Goal: Use online tool/utility: Utilize a website feature to perform a specific function

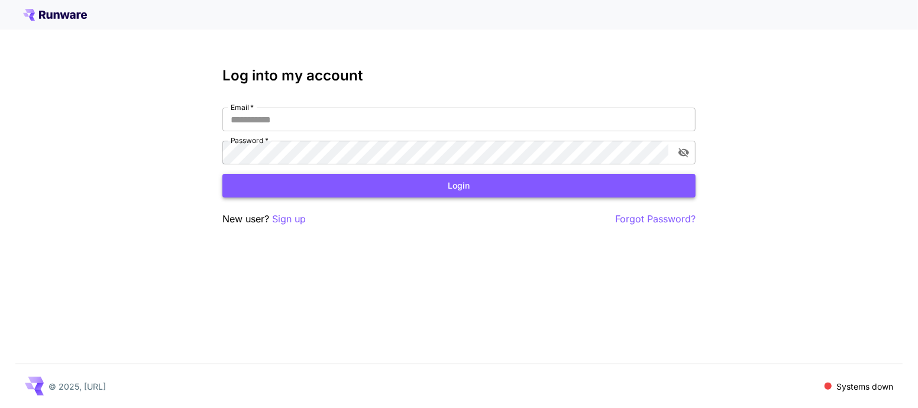
type input "**********"
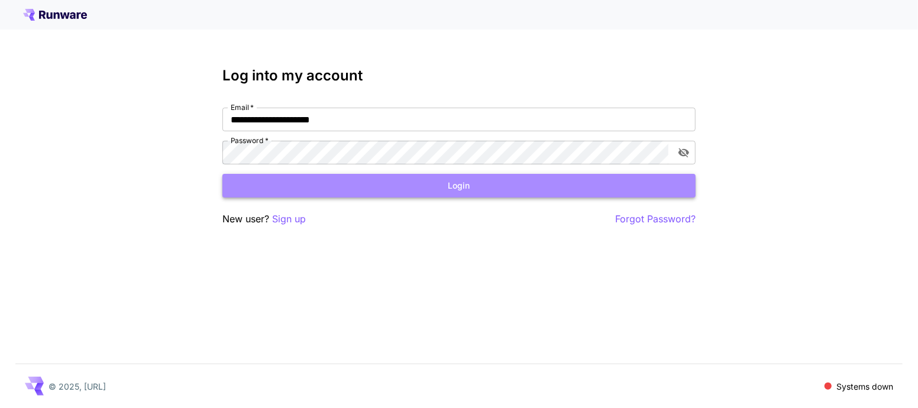
click at [559, 188] on button "Login" at bounding box center [458, 186] width 473 height 24
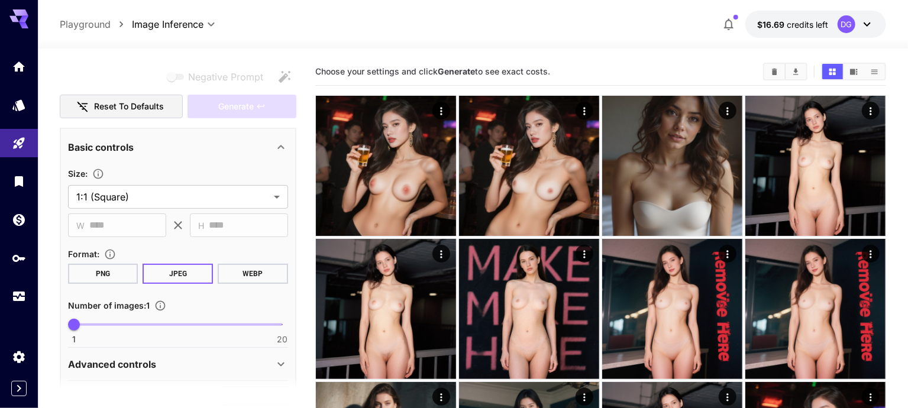
scroll to position [147, 0]
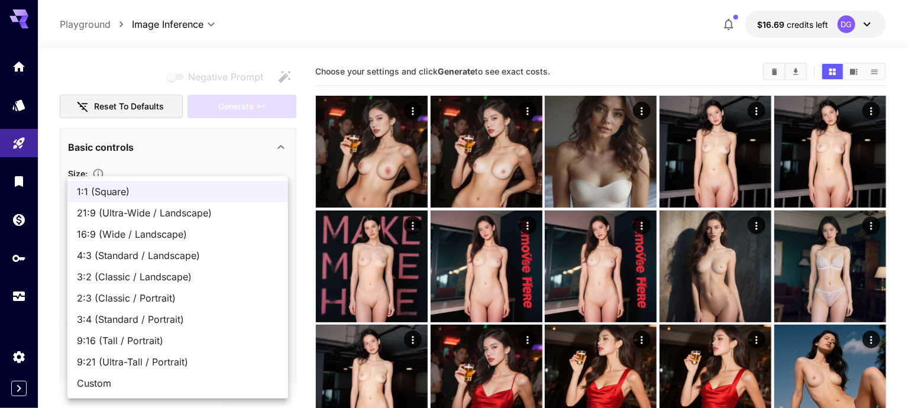
click at [146, 171] on div at bounding box center [459, 204] width 918 height 408
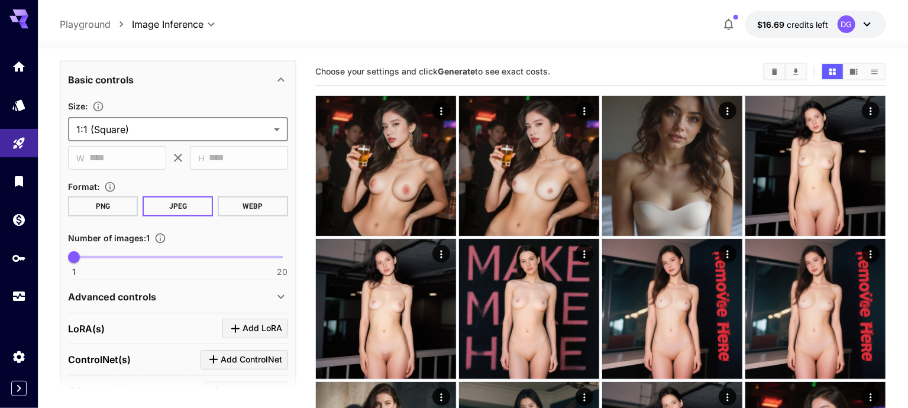
scroll to position [215, 0]
click at [110, 203] on button "PNG" at bounding box center [103, 206] width 70 height 20
click at [179, 205] on button "JPEG" at bounding box center [178, 206] width 70 height 20
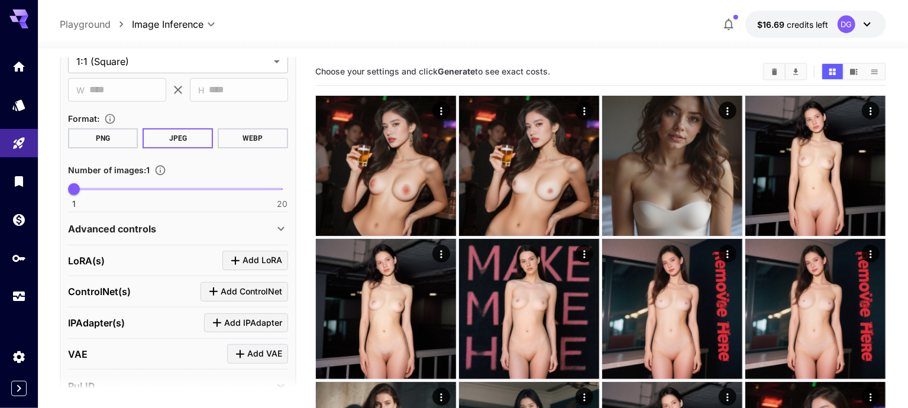
scroll to position [295, 0]
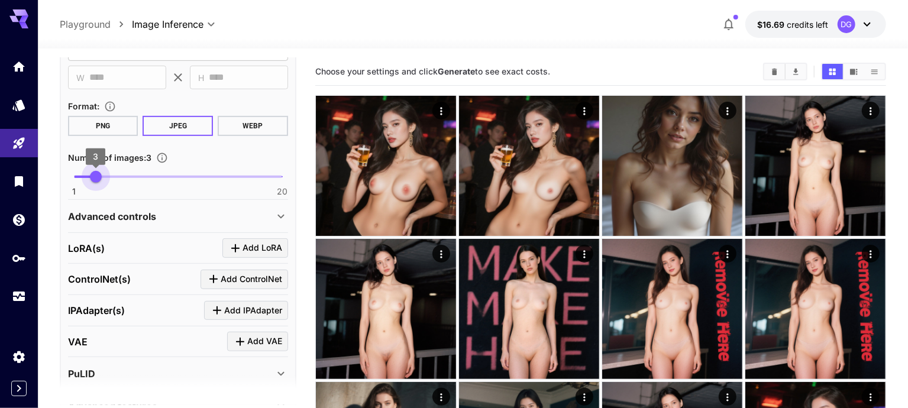
type input "*"
drag, startPoint x: 70, startPoint y: 177, endPoint x: 53, endPoint y: 196, distance: 25.2
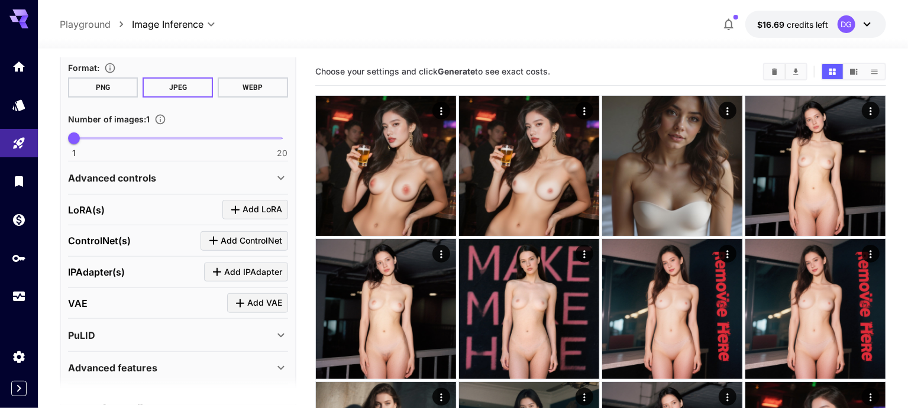
scroll to position [335, 0]
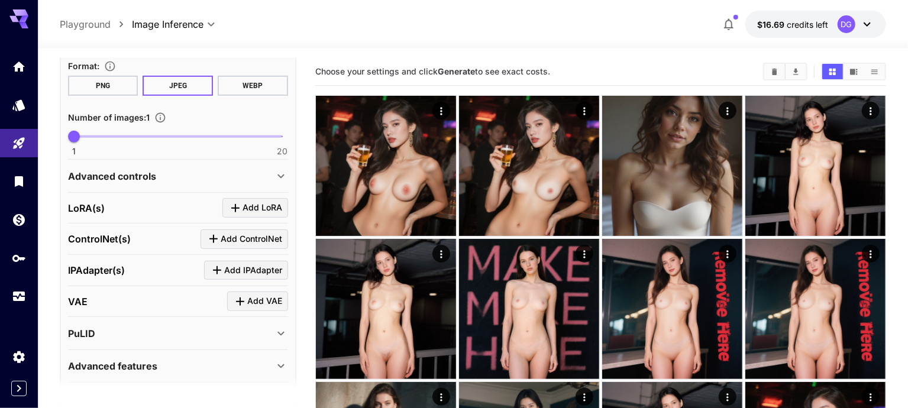
click at [189, 171] on div "Advanced controls" at bounding box center [171, 176] width 206 height 14
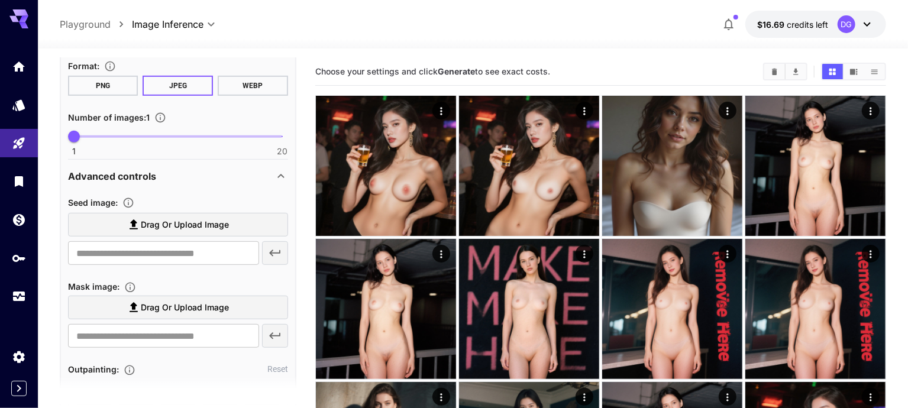
click at [189, 171] on div "Advanced controls" at bounding box center [171, 176] width 206 height 14
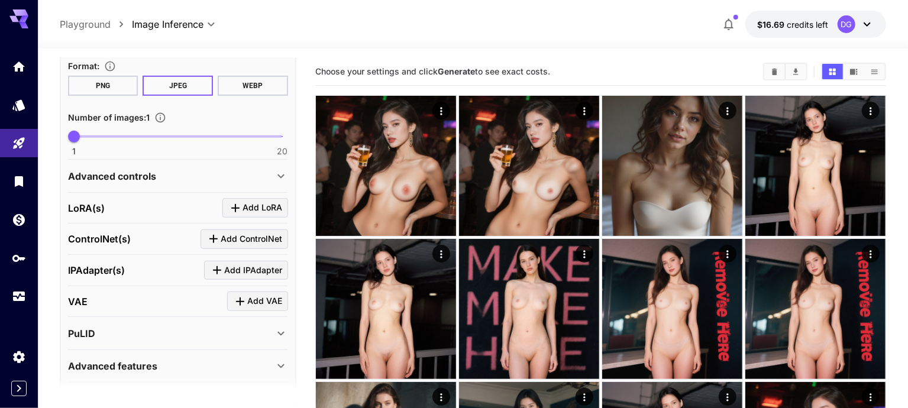
click at [189, 171] on div "Advanced controls" at bounding box center [171, 176] width 206 height 14
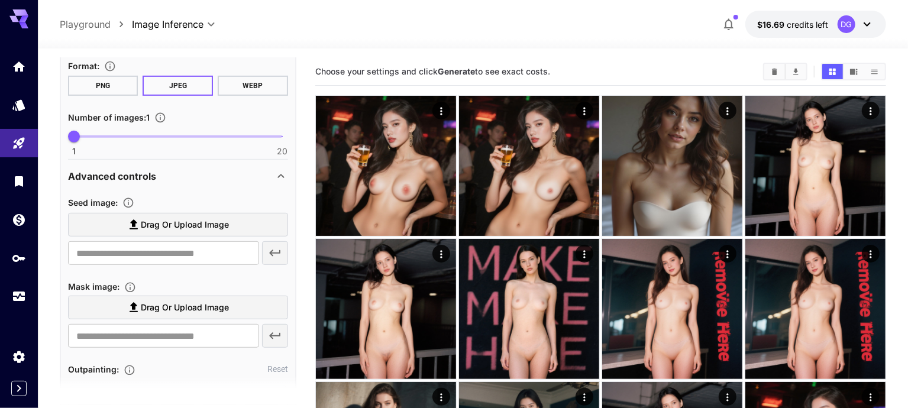
click at [183, 170] on div "Advanced controls" at bounding box center [171, 176] width 206 height 14
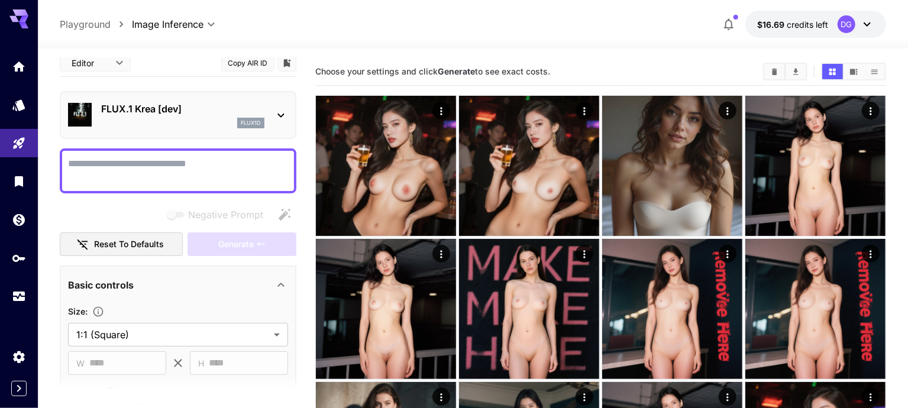
scroll to position [0, 0]
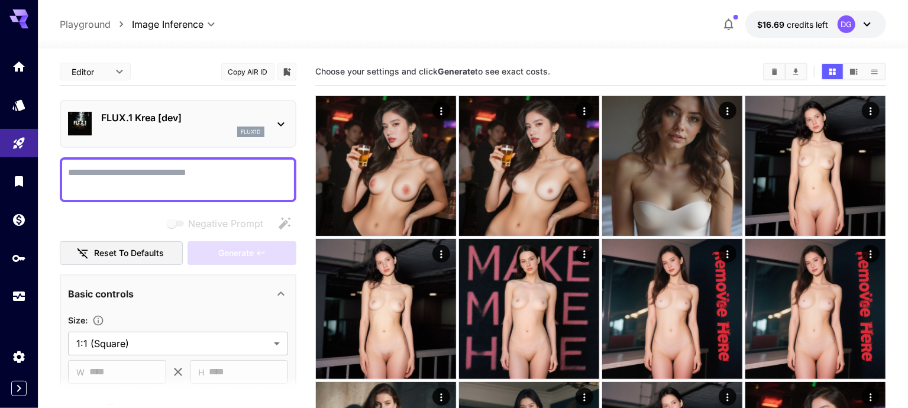
click at [178, 142] on div "FLUX.1 Krea [dev] flux1d" at bounding box center [178, 124] width 237 height 48
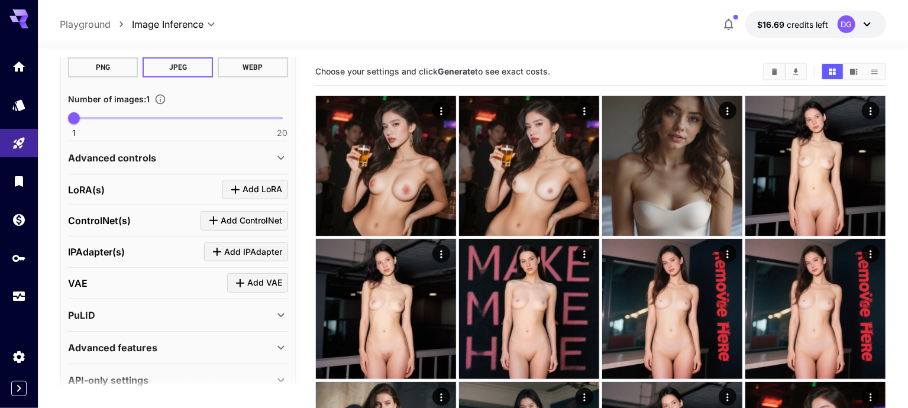
scroll to position [371, 0]
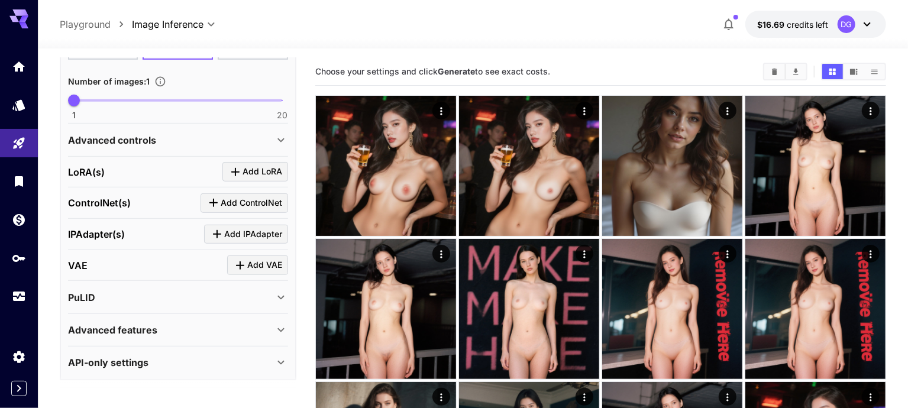
click at [244, 335] on div "Advanced features" at bounding box center [178, 330] width 220 height 28
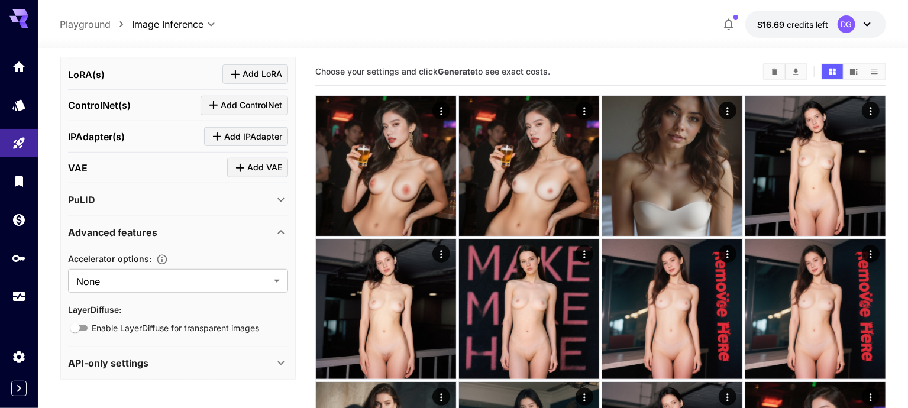
click at [195, 233] on div "Advanced features" at bounding box center [171, 232] width 206 height 14
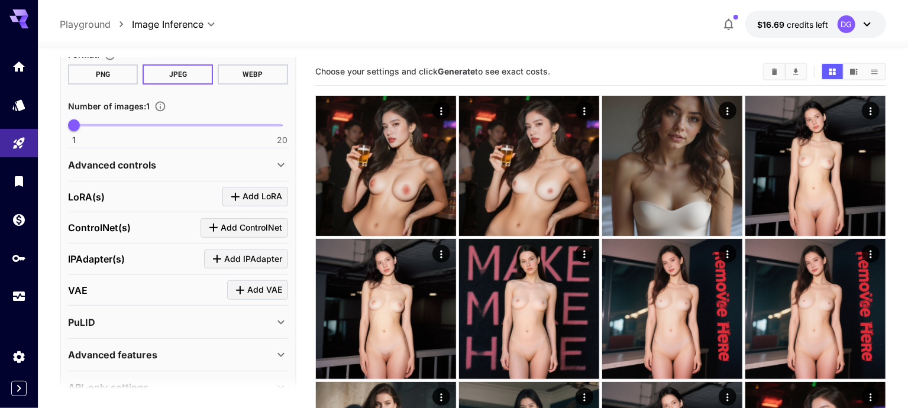
scroll to position [371, 0]
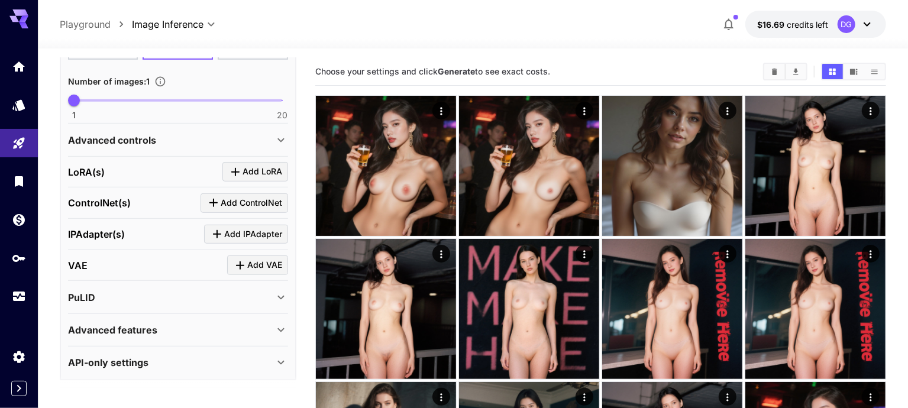
click at [237, 295] on div "PuLID" at bounding box center [171, 298] width 206 height 14
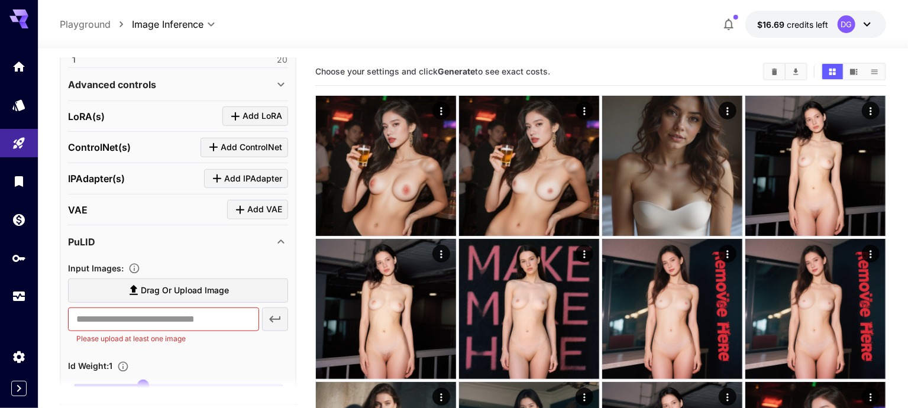
scroll to position [405, 0]
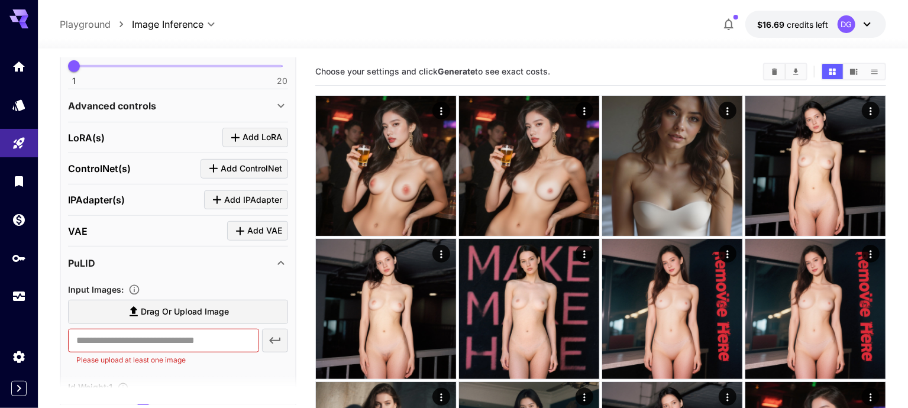
click at [205, 270] on div "PuLID" at bounding box center [178, 263] width 220 height 28
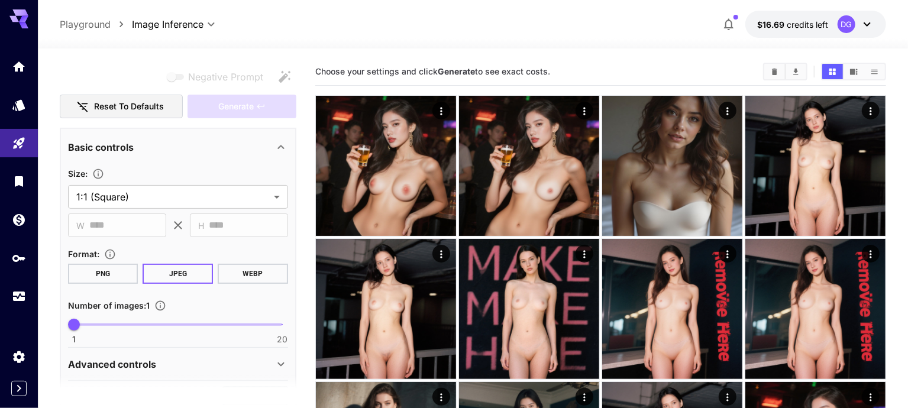
scroll to position [0, 0]
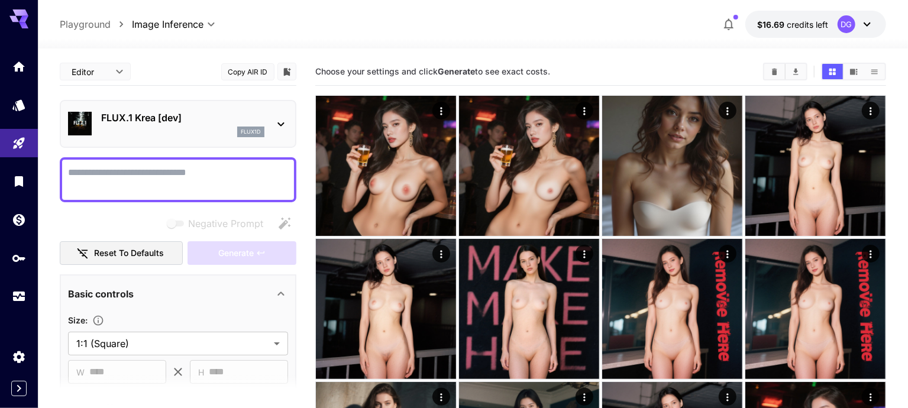
click at [160, 117] on p "FLUX.1 Krea [dev]" at bounding box center [182, 118] width 163 height 14
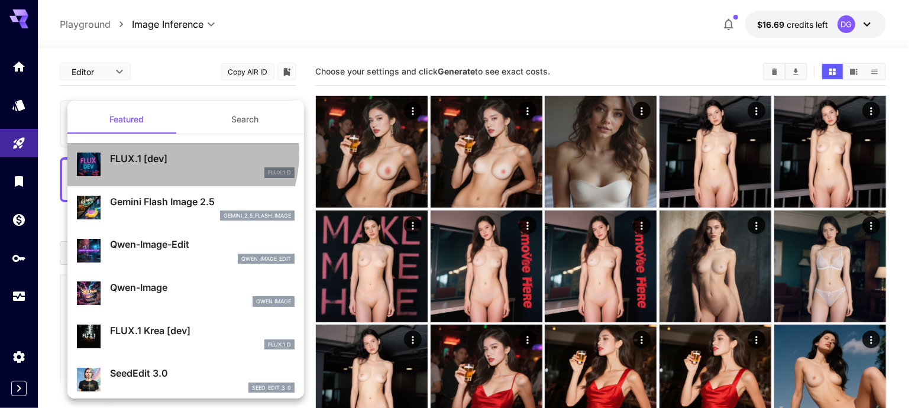
click at [169, 153] on p "FLUX.1 [dev]" at bounding box center [202, 158] width 185 height 14
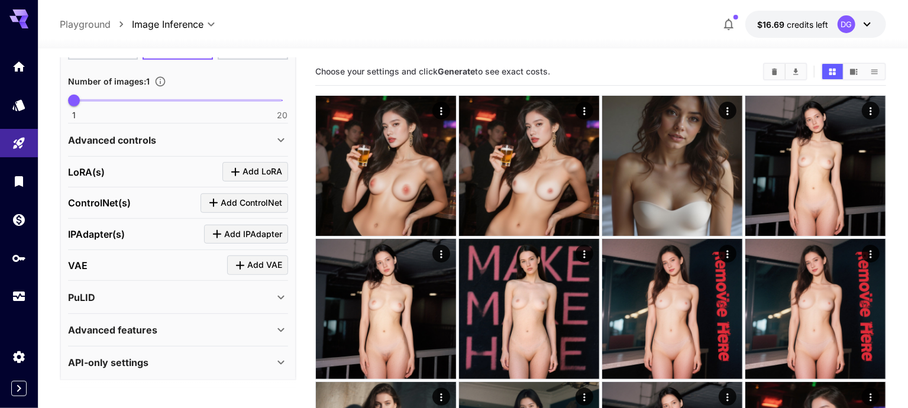
scroll to position [371, 0]
click at [215, 335] on div "Advanced features" at bounding box center [178, 330] width 220 height 28
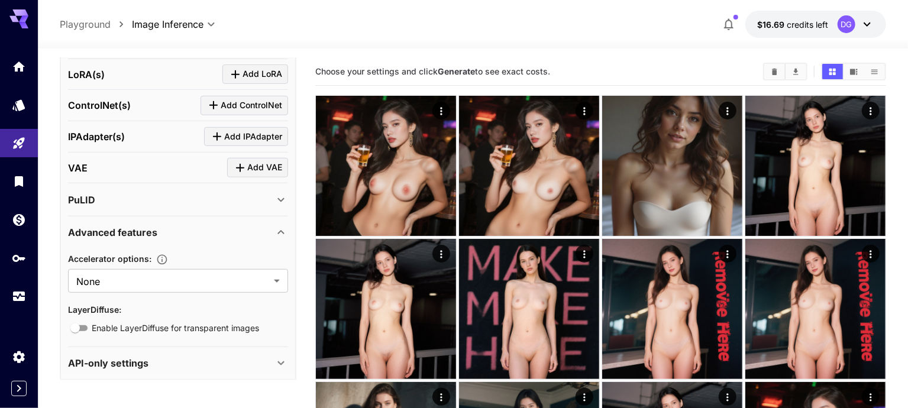
click at [209, 376] on section at bounding box center [178, 391] width 237 height 30
click at [211, 356] on div "API-only settings" at bounding box center [171, 363] width 206 height 14
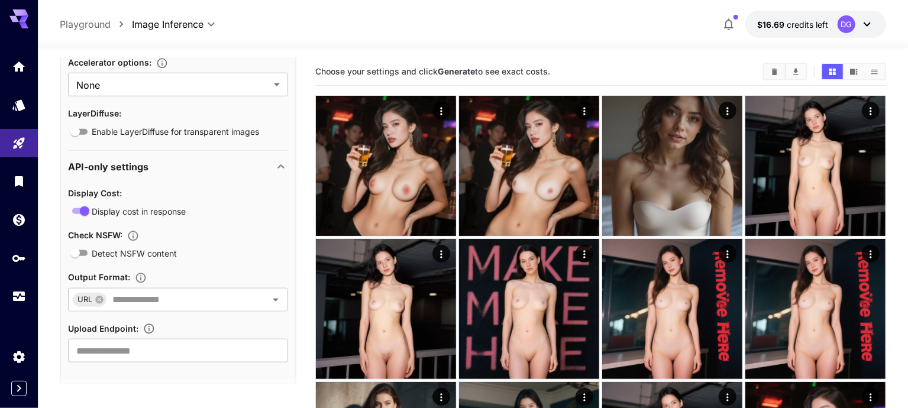
scroll to position [670, 0]
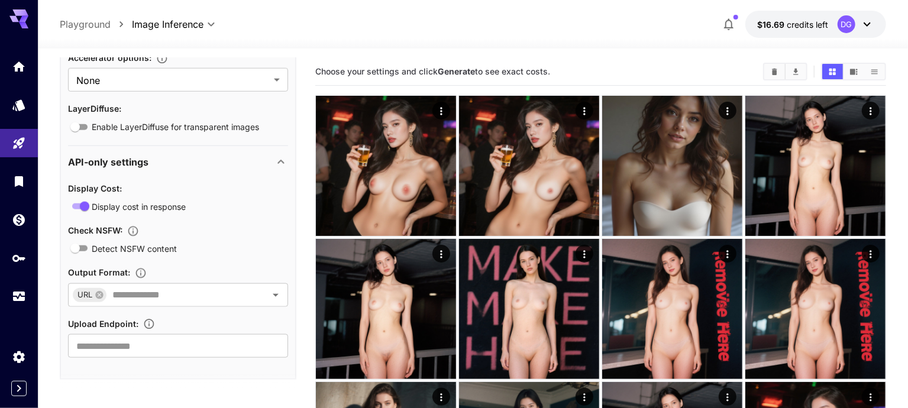
click at [166, 160] on div "API-only settings" at bounding box center [171, 162] width 206 height 14
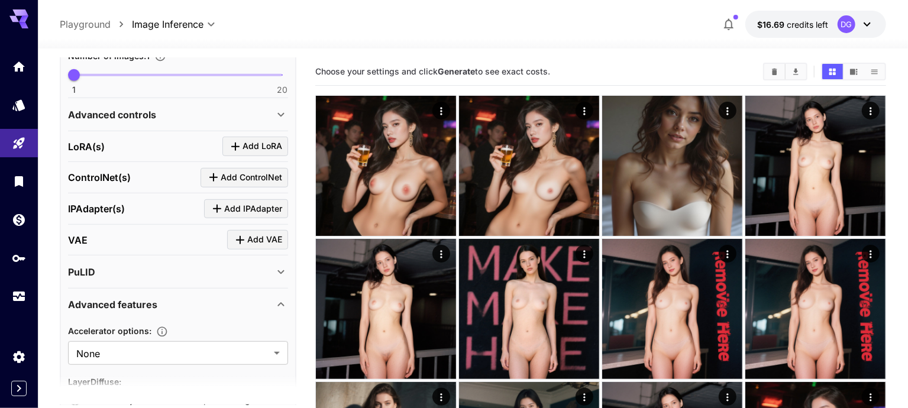
scroll to position [395, 0]
click at [147, 267] on div "PuLID" at bounding box center [171, 273] width 206 height 14
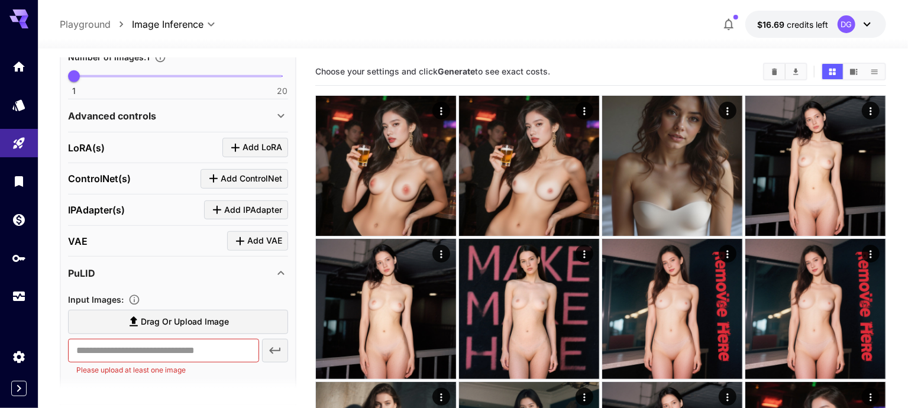
click at [147, 267] on div "PuLID" at bounding box center [171, 273] width 206 height 14
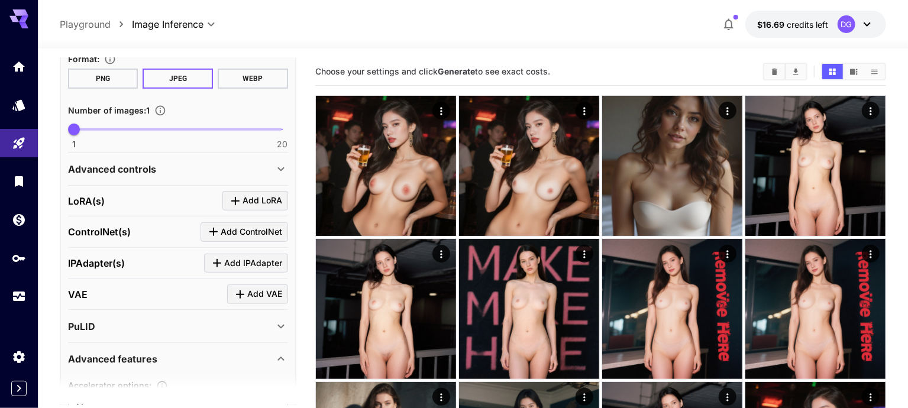
scroll to position [340, 0]
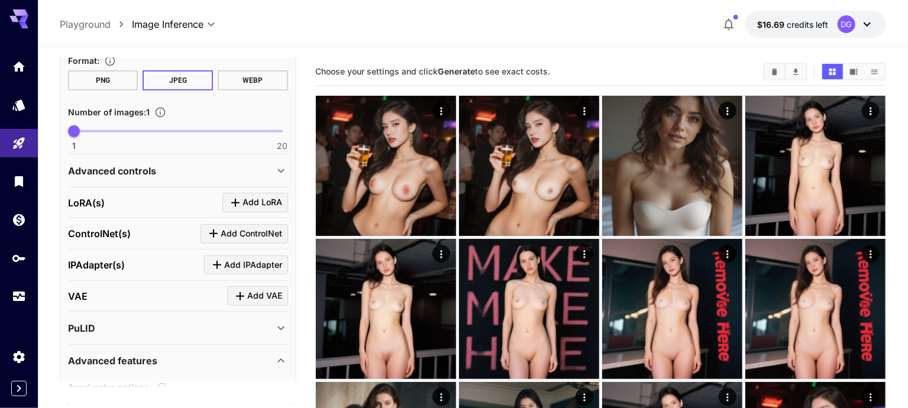
click at [150, 164] on p "Advanced controls" at bounding box center [112, 171] width 88 height 14
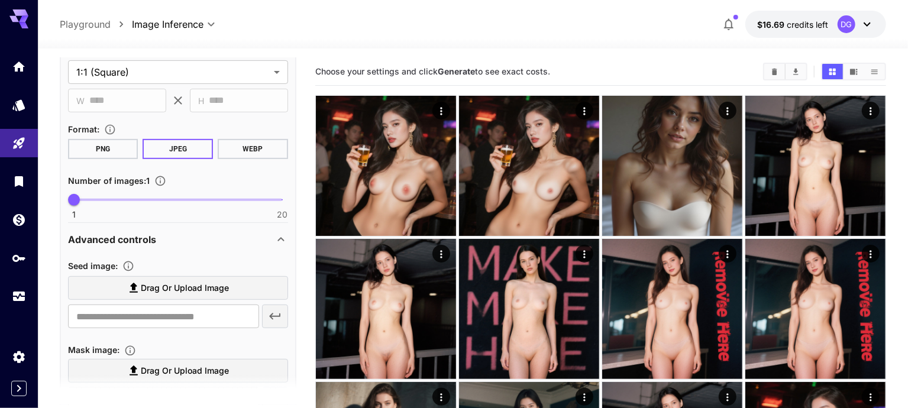
scroll to position [0, 0]
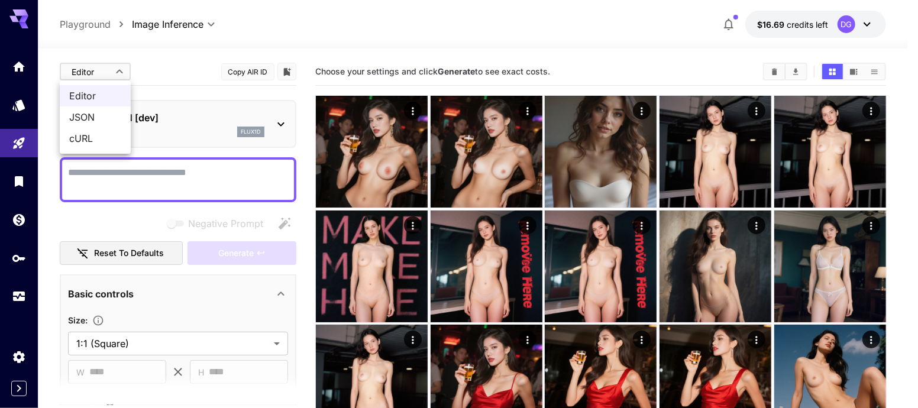
click at [122, 80] on ul "Editor JSON cURL" at bounding box center [95, 116] width 71 height 73
click at [120, 133] on span "cURL" at bounding box center [95, 138] width 52 height 14
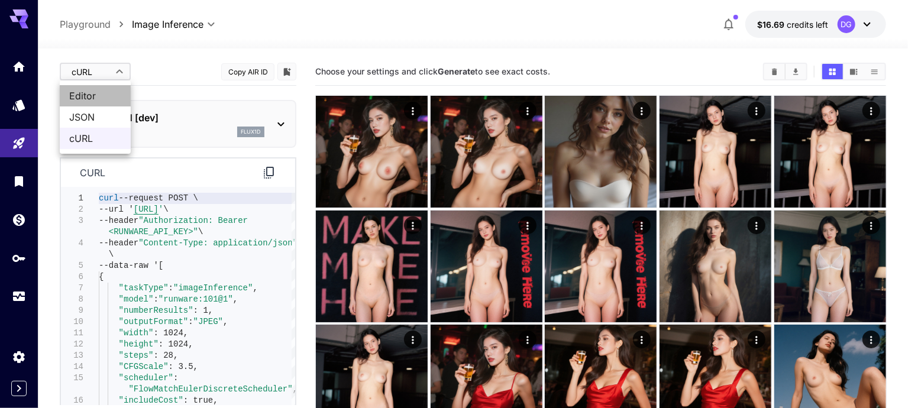
click at [116, 93] on span "Editor" at bounding box center [95, 96] width 52 height 14
type input "****"
